Goal: Task Accomplishment & Management: Use online tool/utility

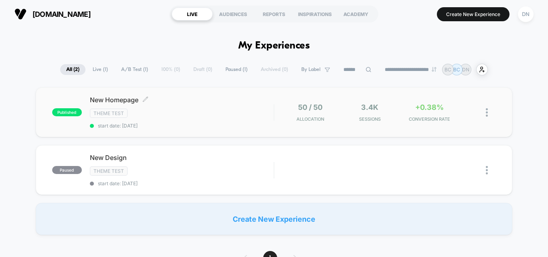
click at [132, 99] on span "New Homepage Click to edit experience details" at bounding box center [182, 100] width 184 height 8
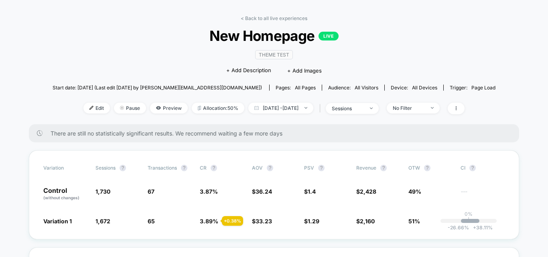
scroll to position [40, 0]
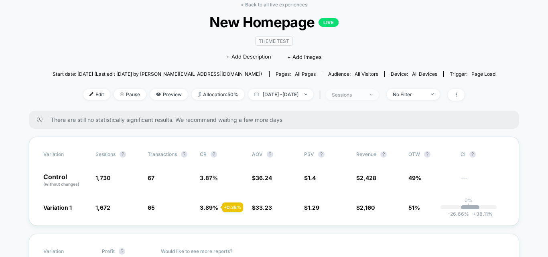
click at [364, 93] on div "sessions" at bounding box center [348, 95] width 32 height 6
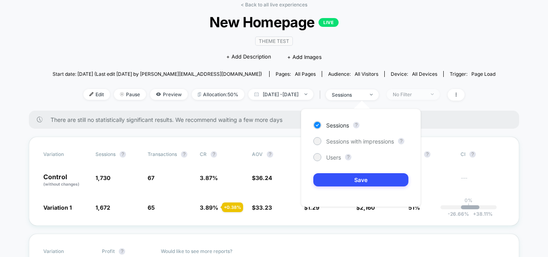
click at [425, 94] on div "No Filter" at bounding box center [409, 95] width 32 height 6
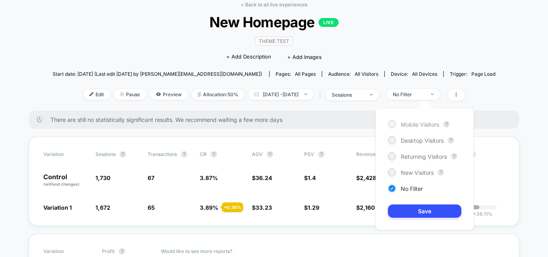
click at [423, 124] on span "Mobile Visitors" at bounding box center [420, 124] width 39 height 7
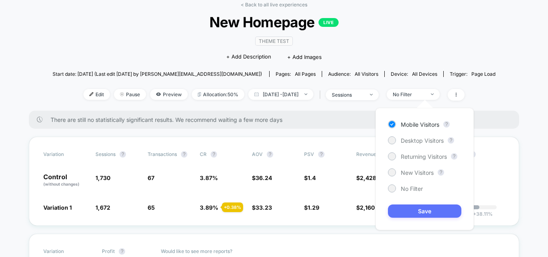
click at [420, 210] on button "Save" at bounding box center [424, 211] width 73 height 13
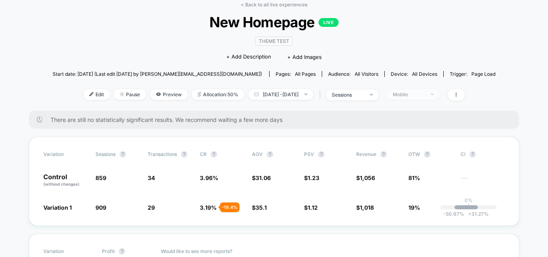
click at [416, 94] on div "Mobile" at bounding box center [409, 95] width 32 height 6
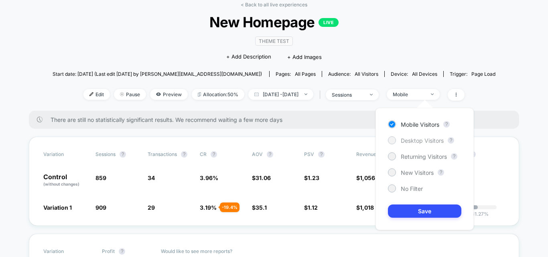
click at [421, 140] on span "Desktop Visitors" at bounding box center [422, 140] width 43 height 7
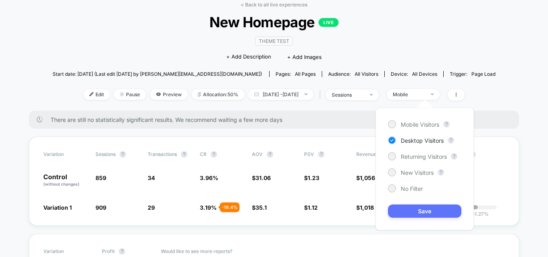
click at [418, 210] on button "Save" at bounding box center [424, 211] width 73 height 13
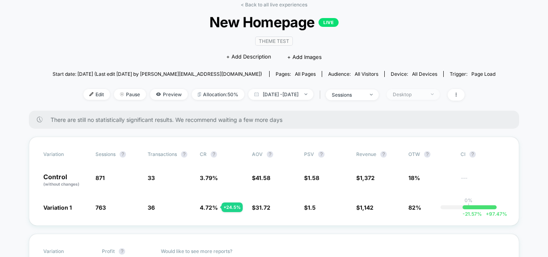
click at [425, 92] on div "Desktop" at bounding box center [409, 95] width 32 height 6
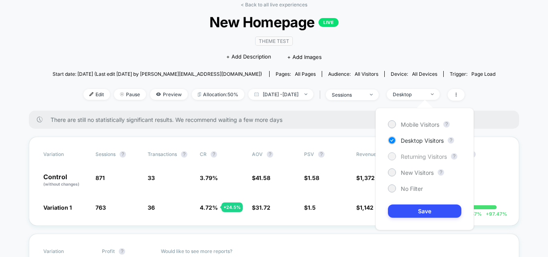
click at [424, 158] on span "Returning Visitors" at bounding box center [424, 156] width 46 height 7
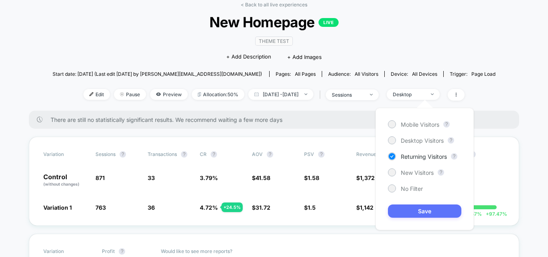
click at [419, 208] on button "Save" at bounding box center [424, 211] width 73 height 13
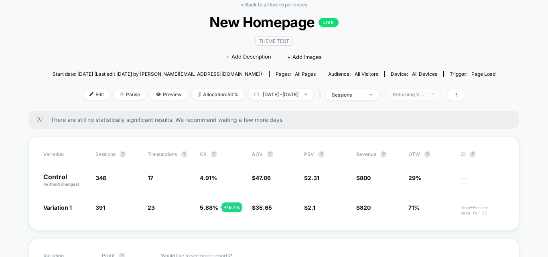
click at [422, 94] on div "Returning Visitors" at bounding box center [409, 95] width 32 height 6
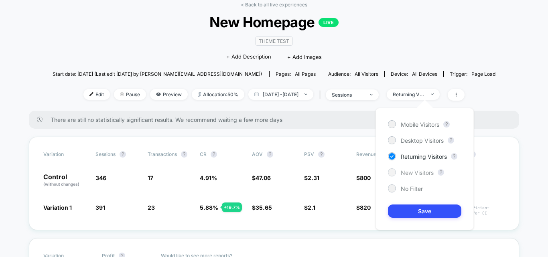
click at [414, 172] on span "New Visitors" at bounding box center [417, 172] width 33 height 7
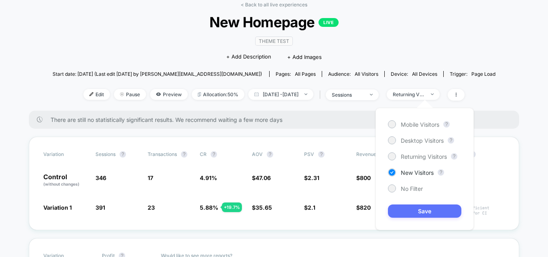
click at [418, 212] on button "Save" at bounding box center [424, 211] width 73 height 13
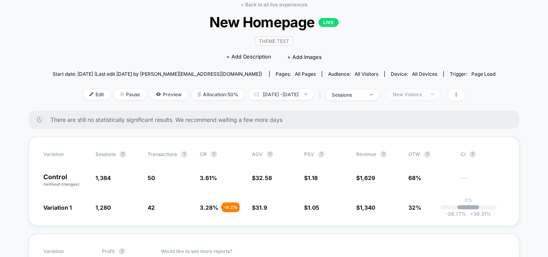
click at [420, 97] on div "New Visitors" at bounding box center [409, 95] width 32 height 6
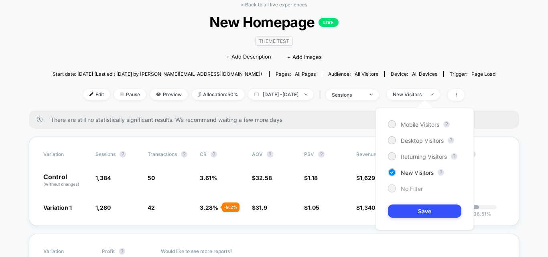
click at [413, 190] on span "No Filter" at bounding box center [412, 189] width 22 height 7
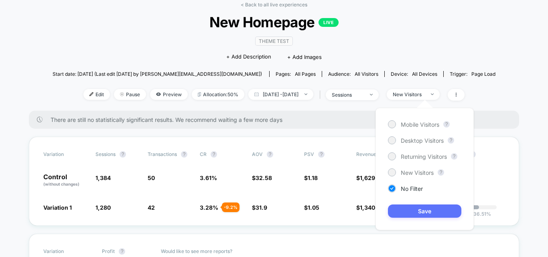
click at [418, 211] on button "Save" at bounding box center [424, 211] width 73 height 13
